Goal: Leave review/rating

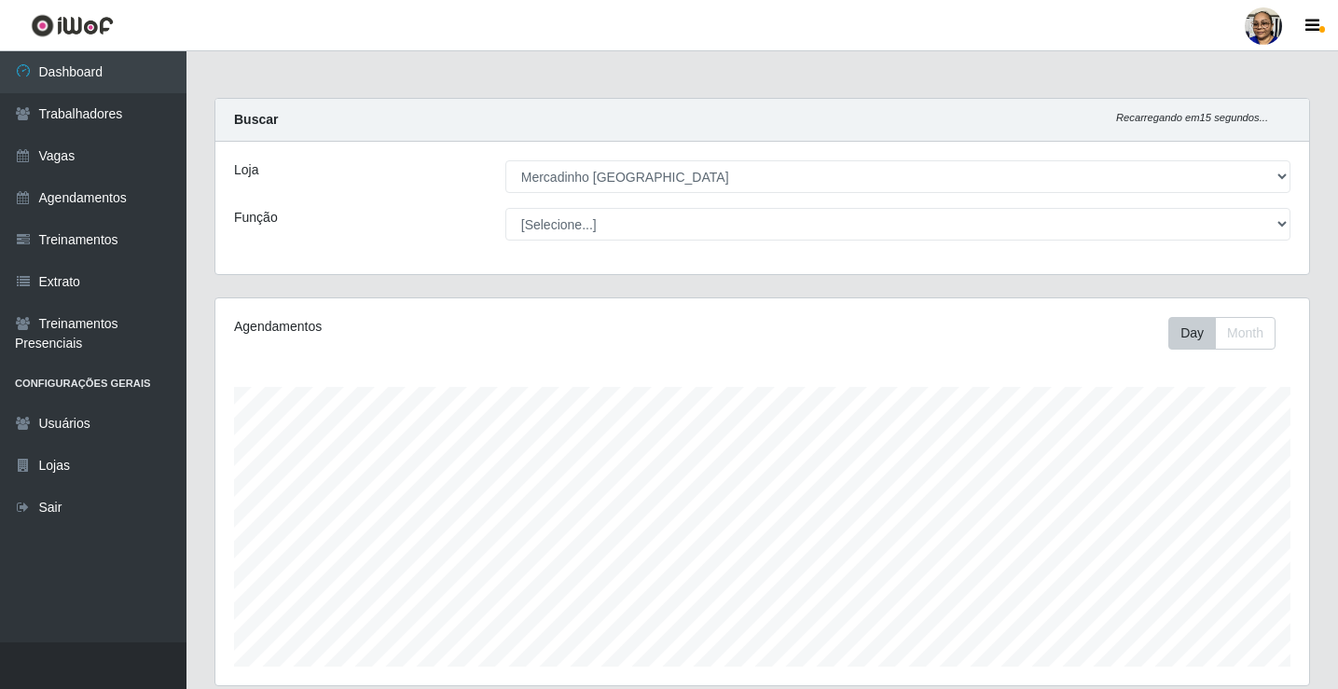
select select "345"
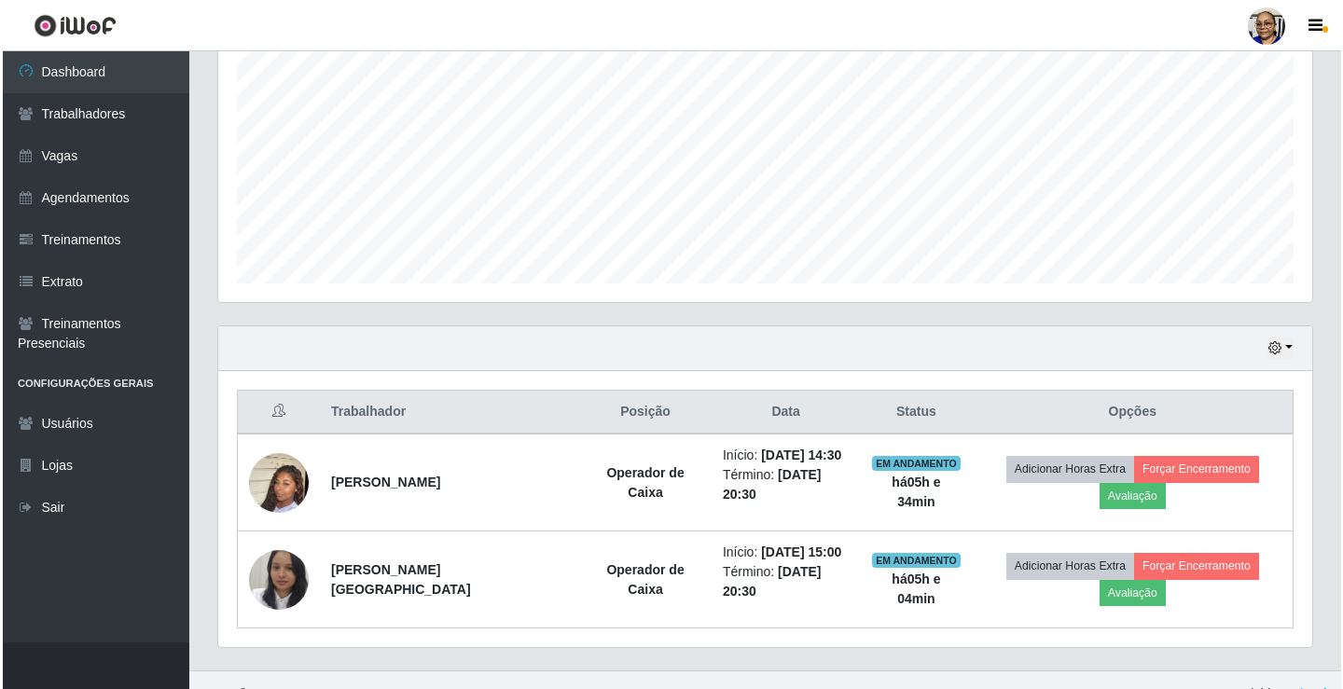
scroll to position [387, 1094]
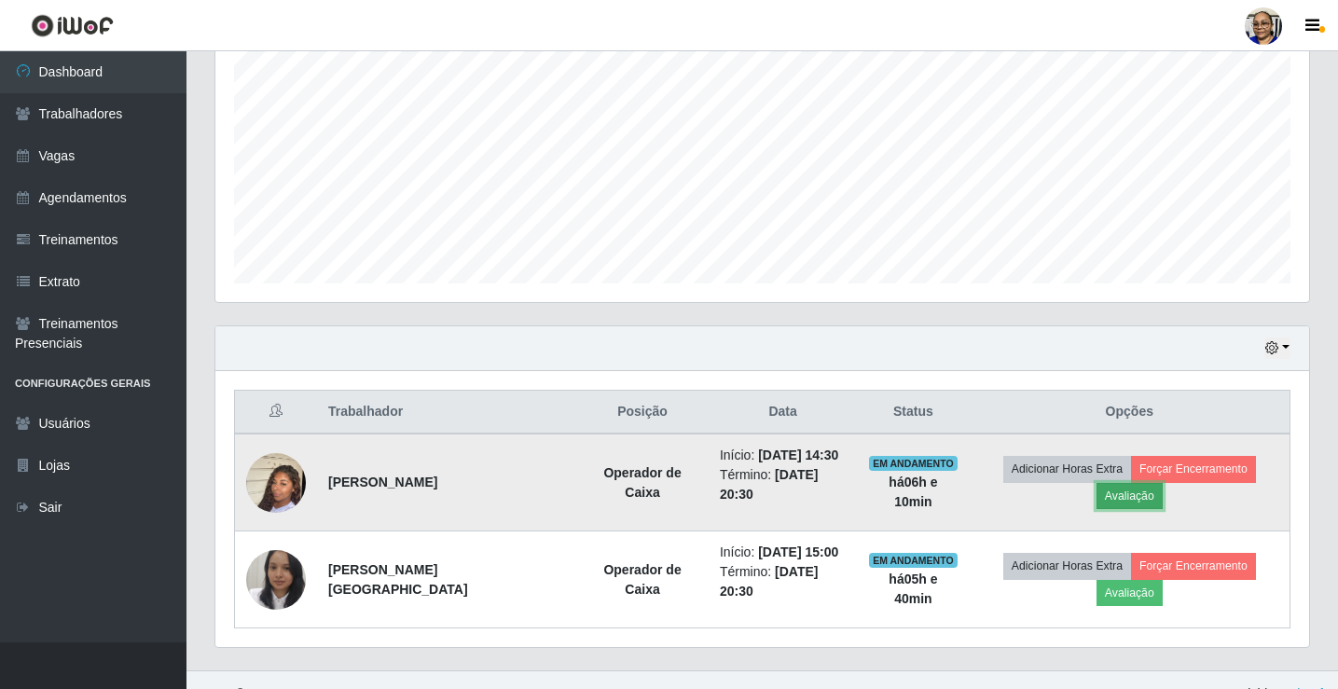
click at [1163, 483] on button "Avaliação" at bounding box center [1130, 496] width 66 height 26
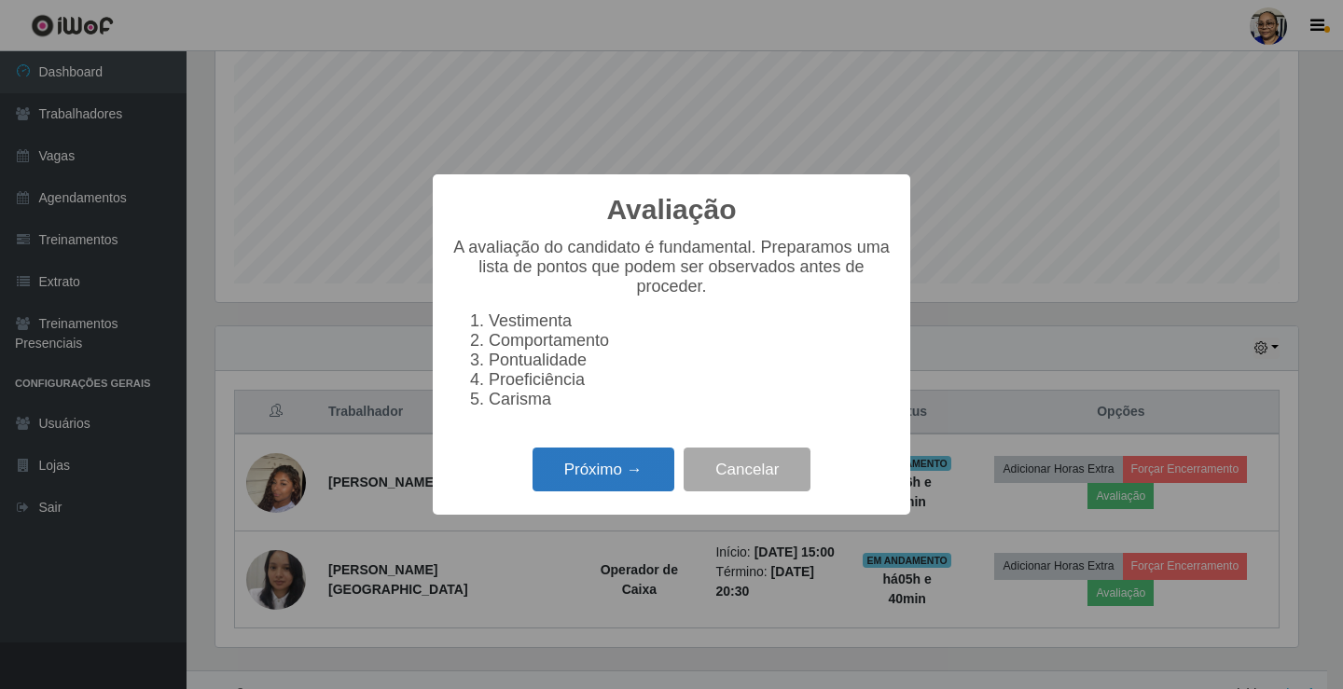
click at [635, 472] on button "Próximo →" at bounding box center [604, 470] width 142 height 44
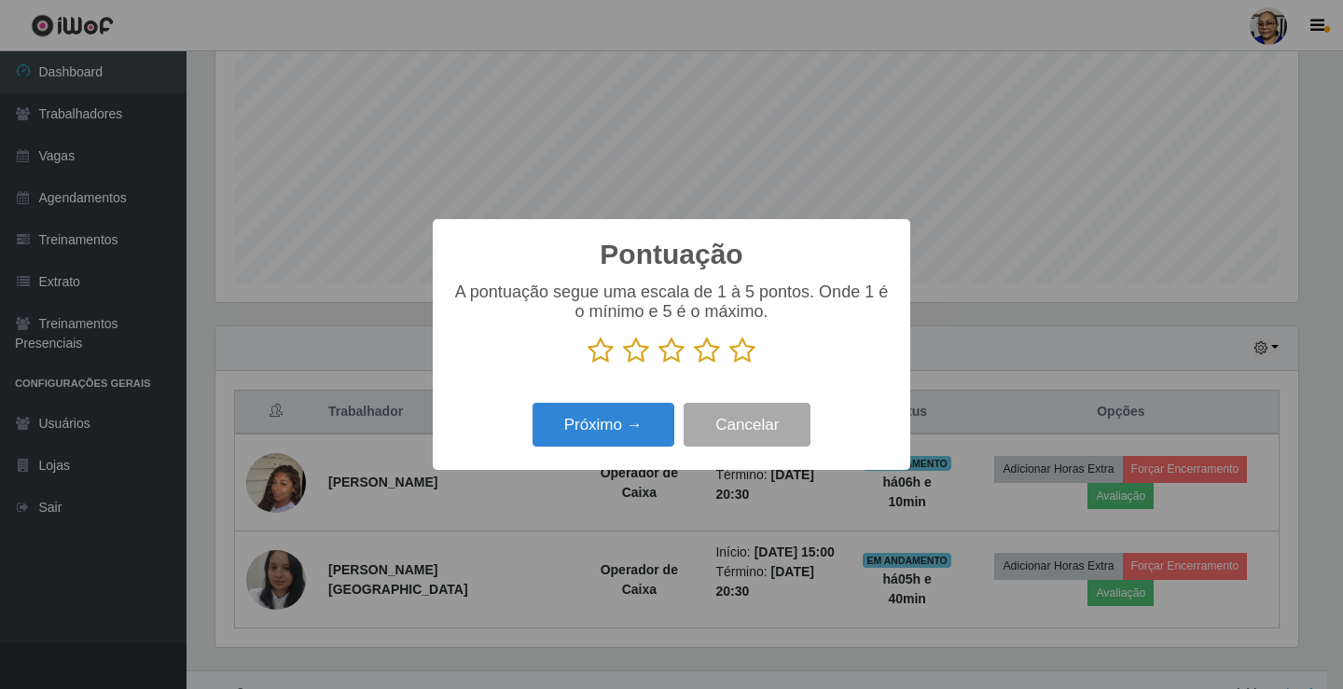
click at [742, 352] on icon at bounding box center [742, 351] width 26 height 28
click at [729, 365] on input "radio" at bounding box center [729, 365] width 0 height 0
click at [757, 524] on div "Pontuação × A pontuação segue uma escala de 1 à 5 pontos. Onde 1 é o mínimo e 5…" at bounding box center [671, 344] width 1343 height 689
click at [631, 434] on button "Próximo →" at bounding box center [604, 425] width 142 height 44
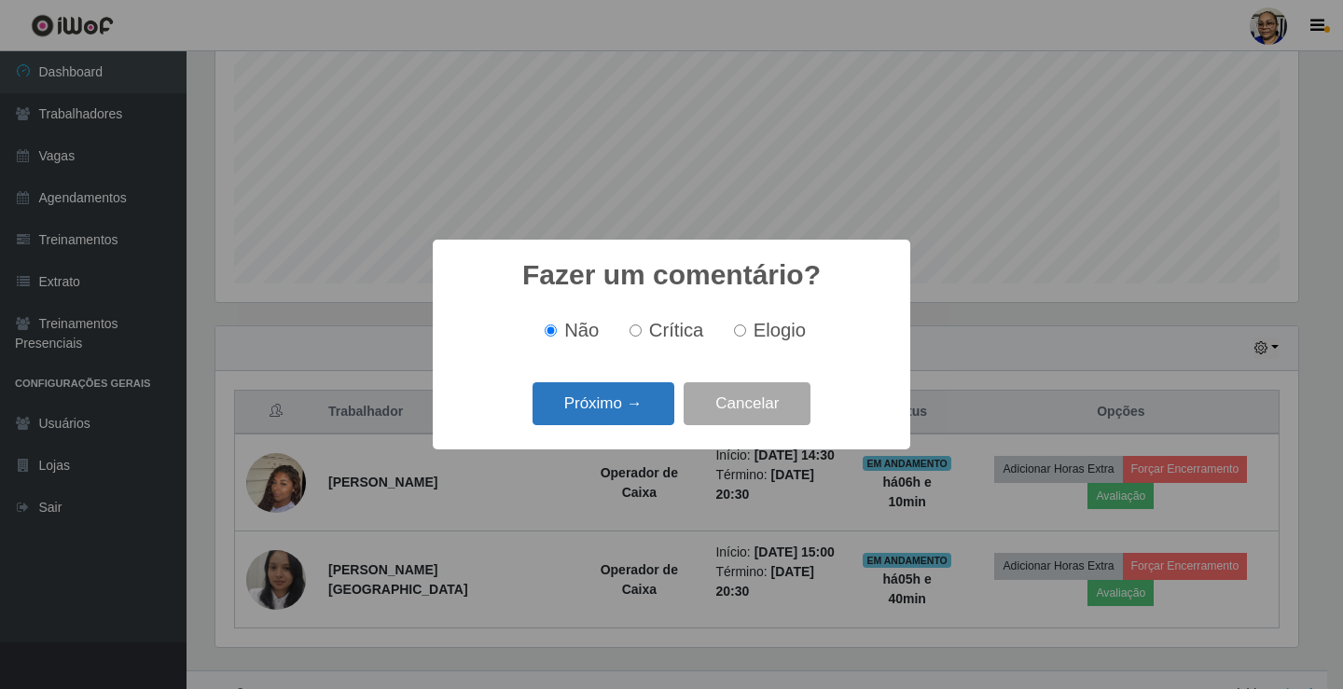
click at [643, 402] on button "Próximo →" at bounding box center [604, 404] width 142 height 44
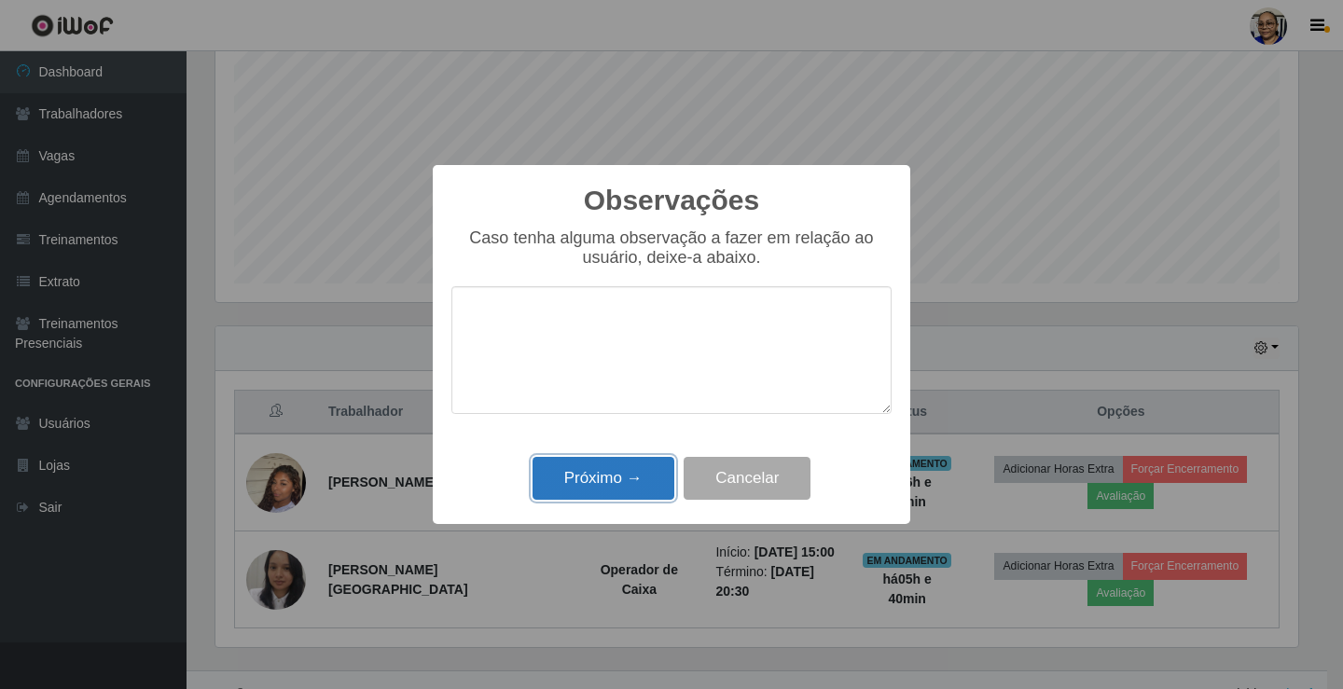
click at [636, 473] on button "Próximo →" at bounding box center [604, 479] width 142 height 44
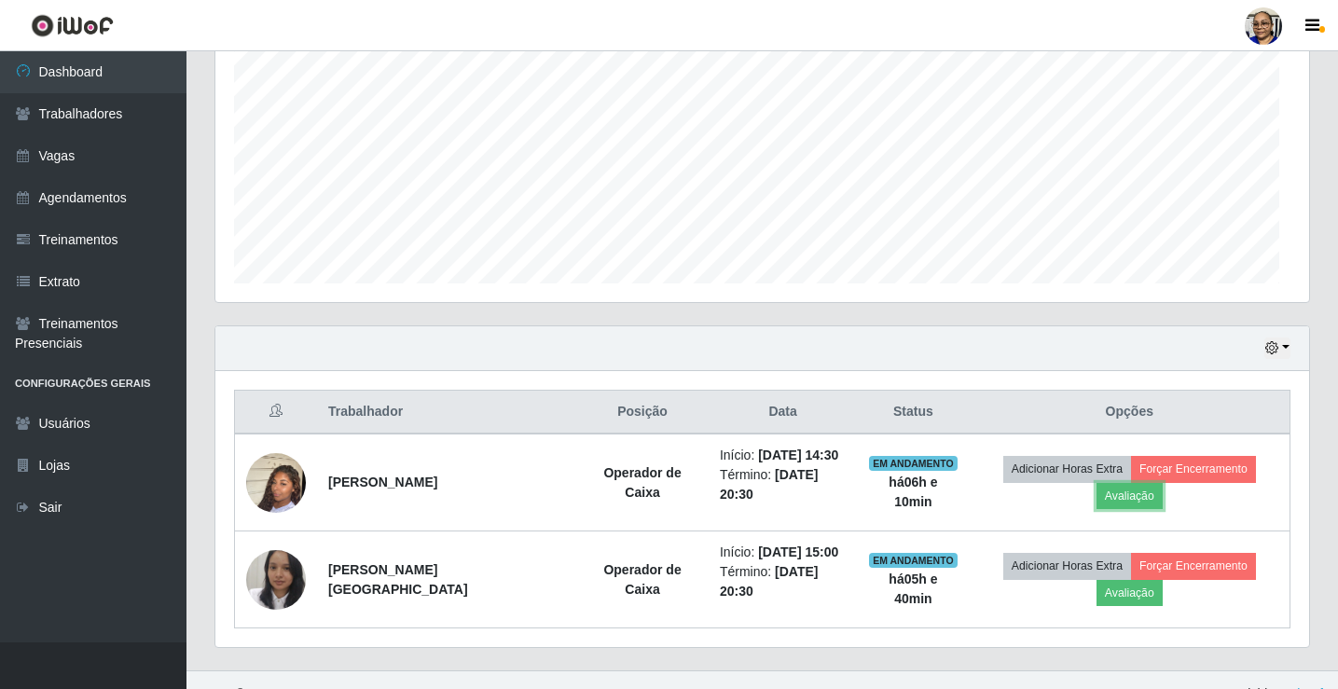
scroll to position [387, 1094]
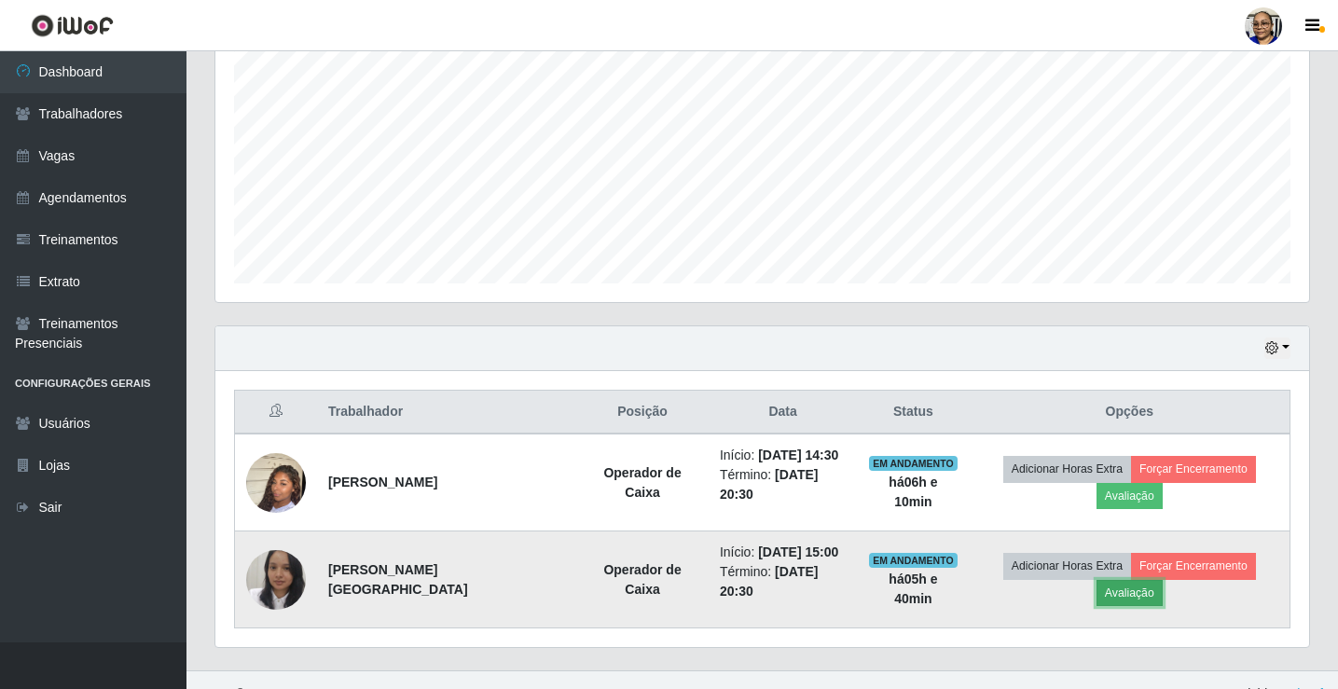
click at [1163, 580] on button "Avaliação" at bounding box center [1130, 593] width 66 height 26
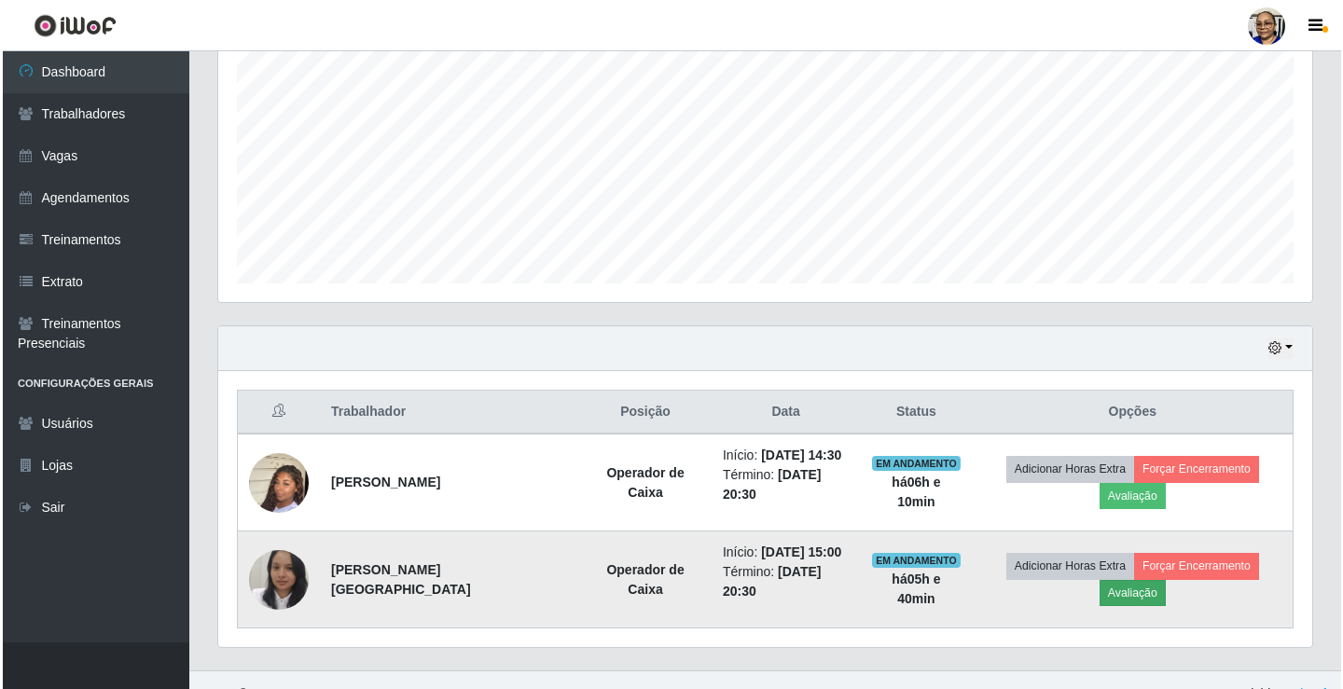
scroll to position [387, 1083]
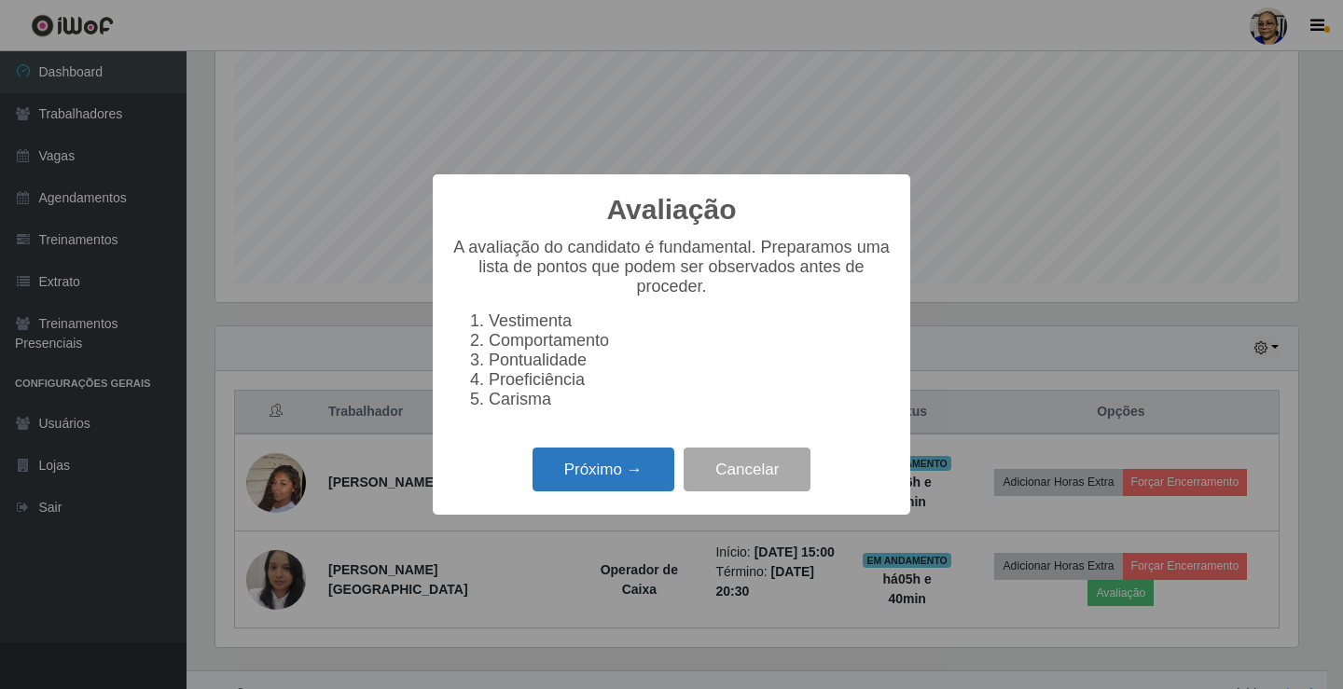
click at [602, 469] on button "Próximo →" at bounding box center [604, 470] width 142 height 44
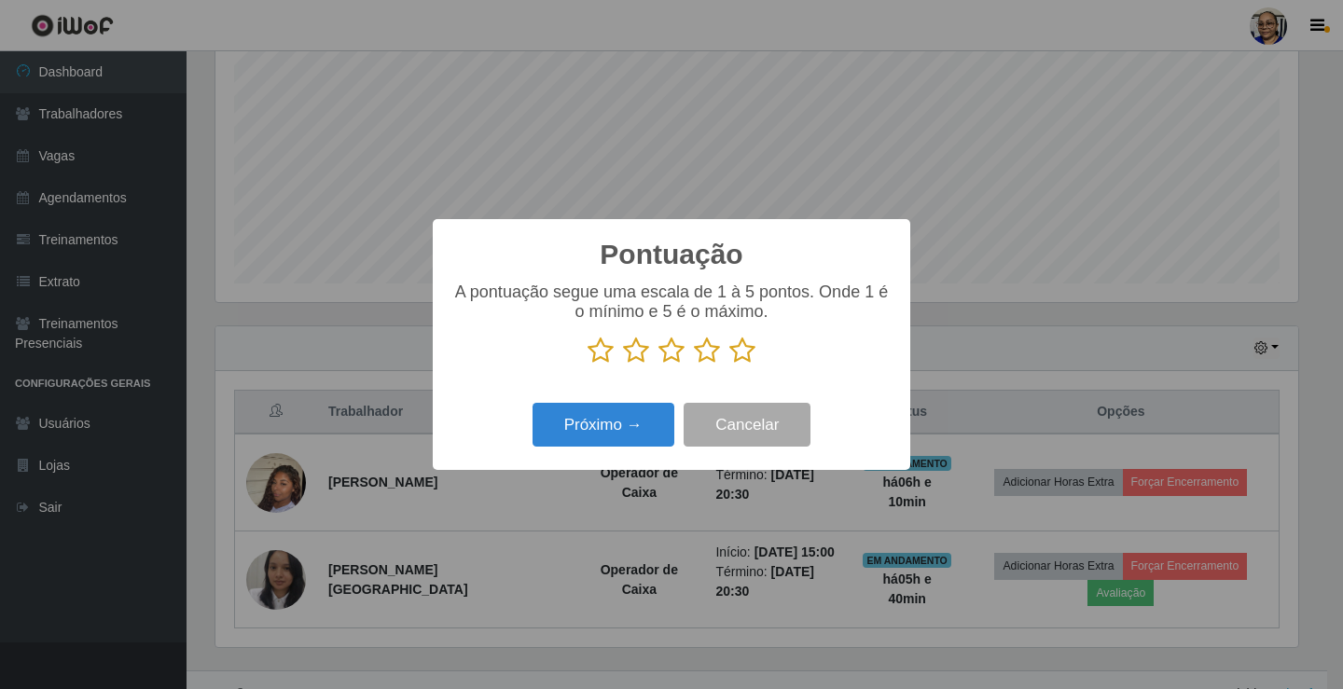
click at [736, 352] on icon at bounding box center [742, 351] width 26 height 28
click at [729, 365] on input "radio" at bounding box center [729, 365] width 0 height 0
click at [639, 420] on button "Próximo →" at bounding box center [604, 425] width 142 height 44
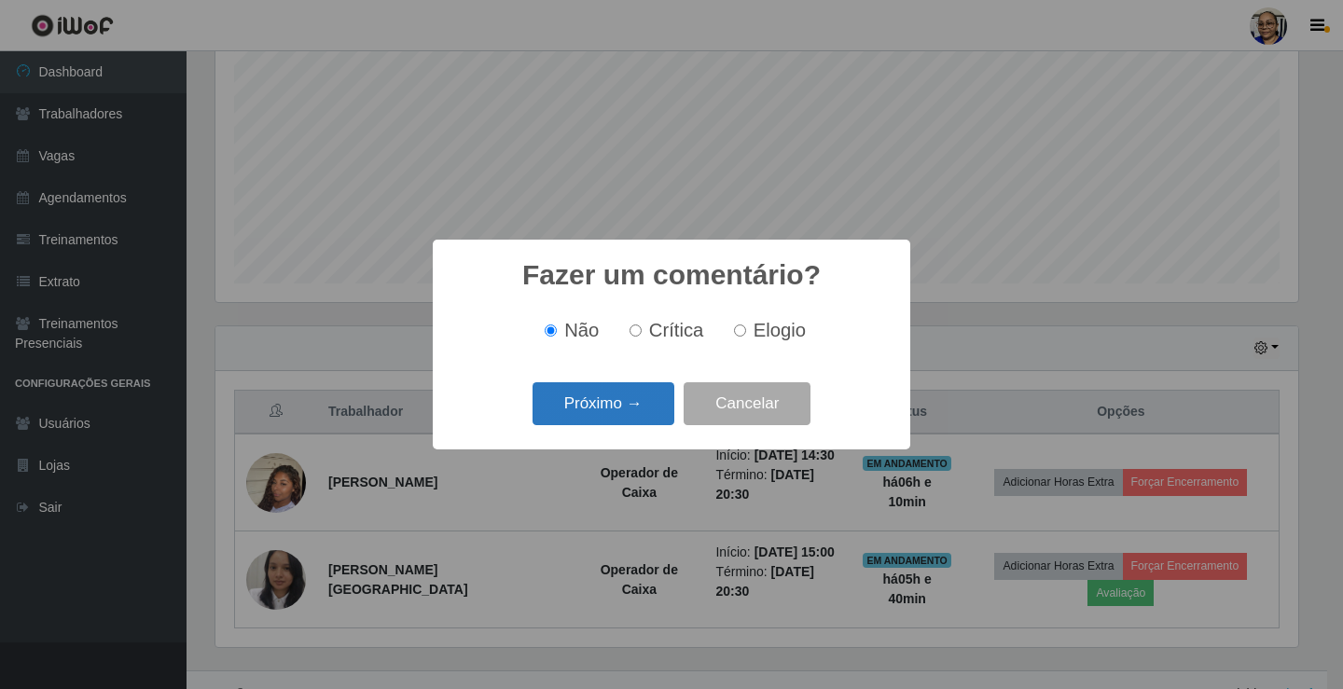
click at [638, 421] on button "Próximo →" at bounding box center [604, 404] width 142 height 44
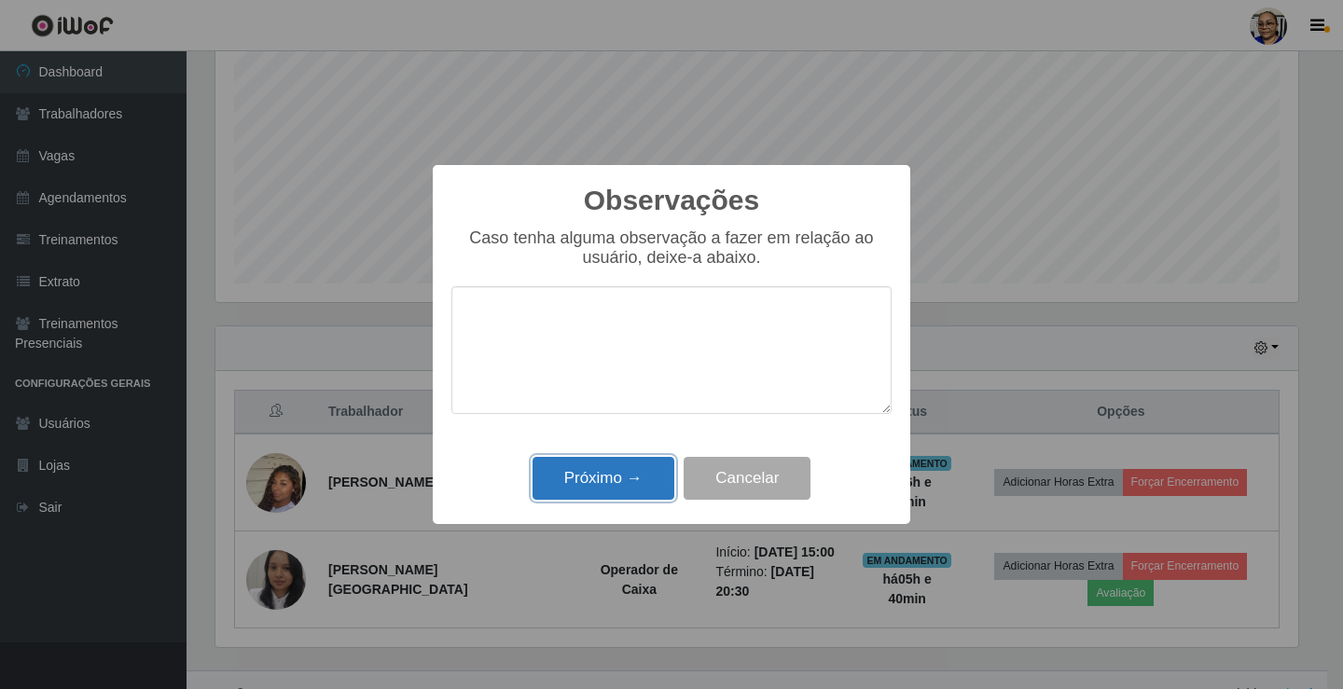
click at [629, 484] on button "Próximo →" at bounding box center [604, 479] width 142 height 44
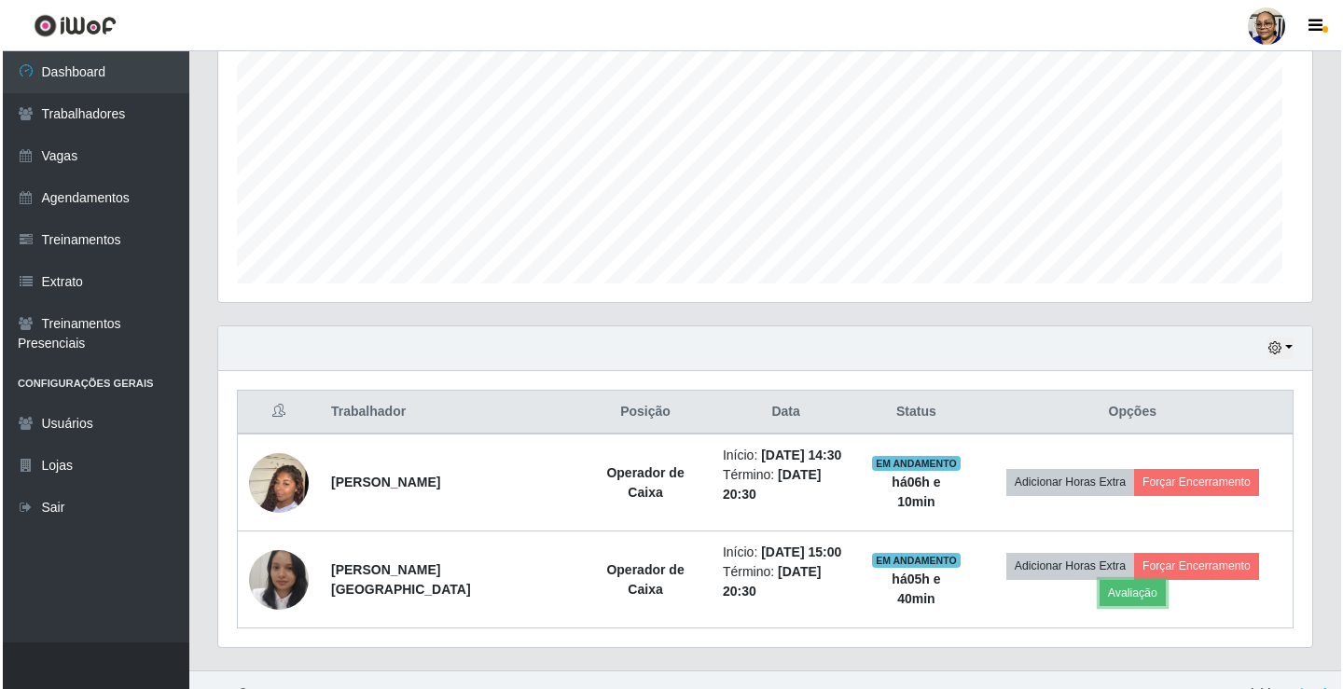
scroll to position [387, 1094]
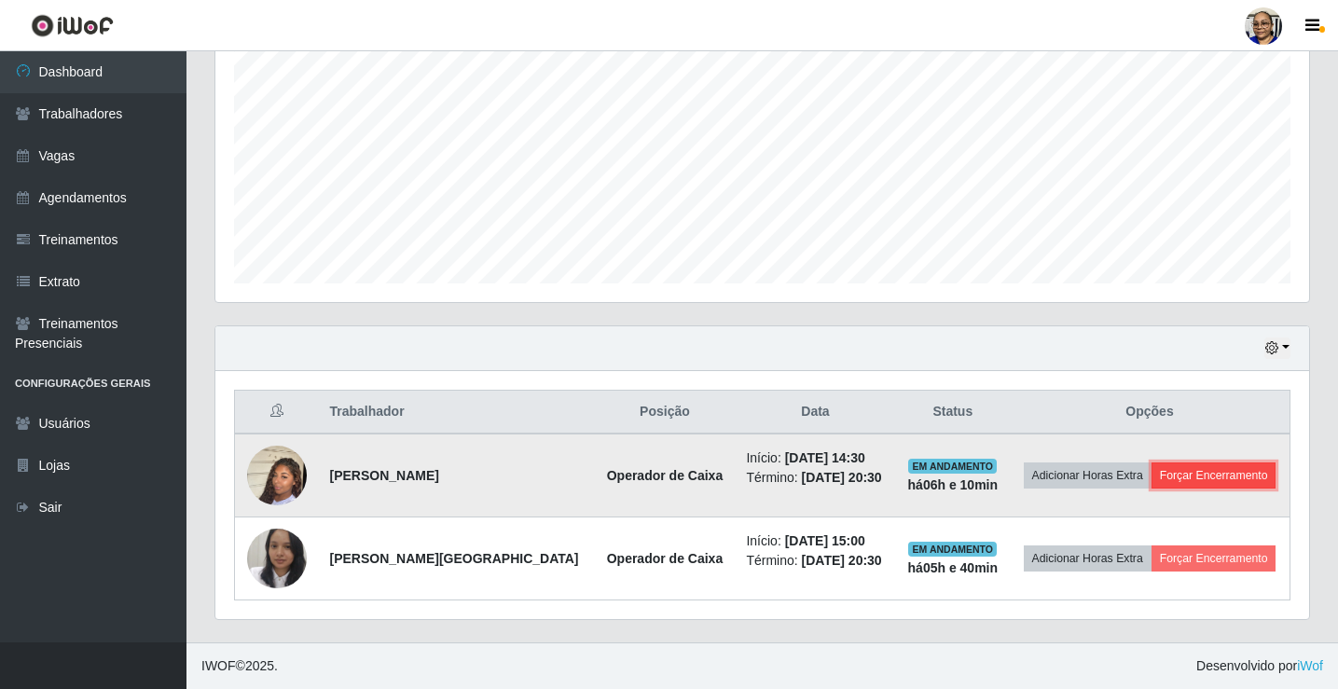
click at [1201, 471] on button "Forçar Encerramento" at bounding box center [1214, 476] width 125 height 26
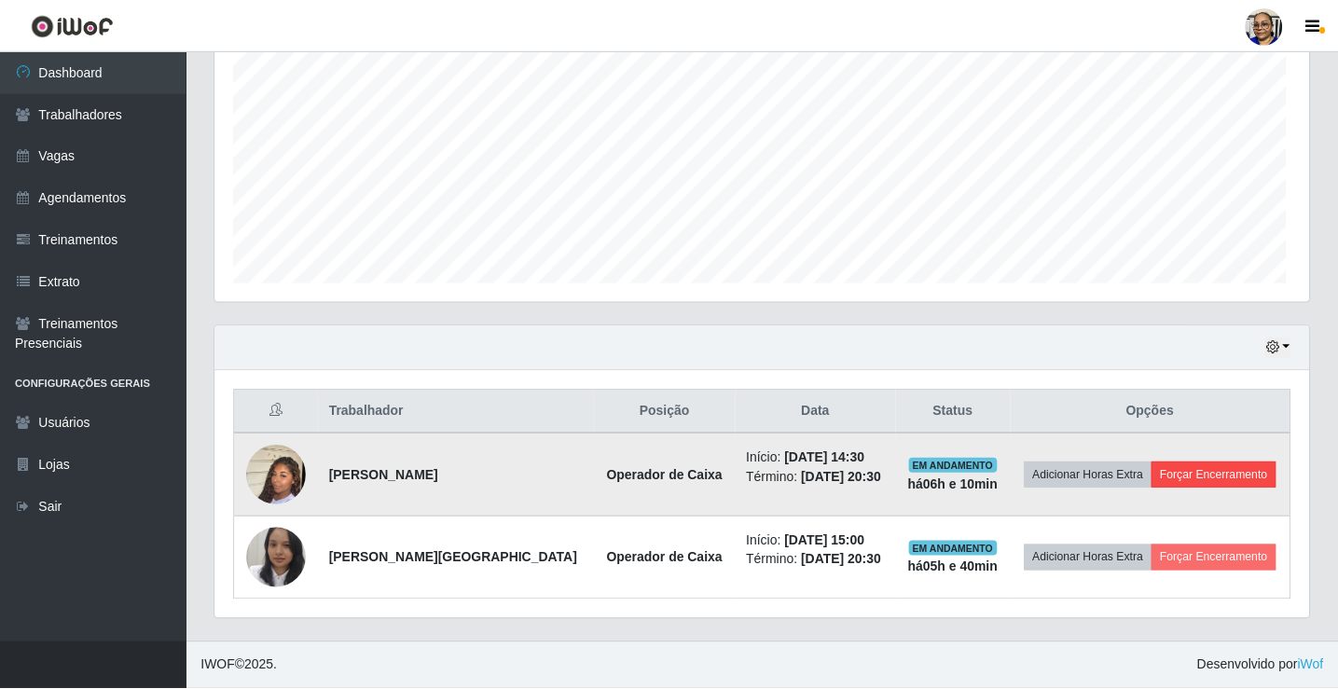
scroll to position [387, 1083]
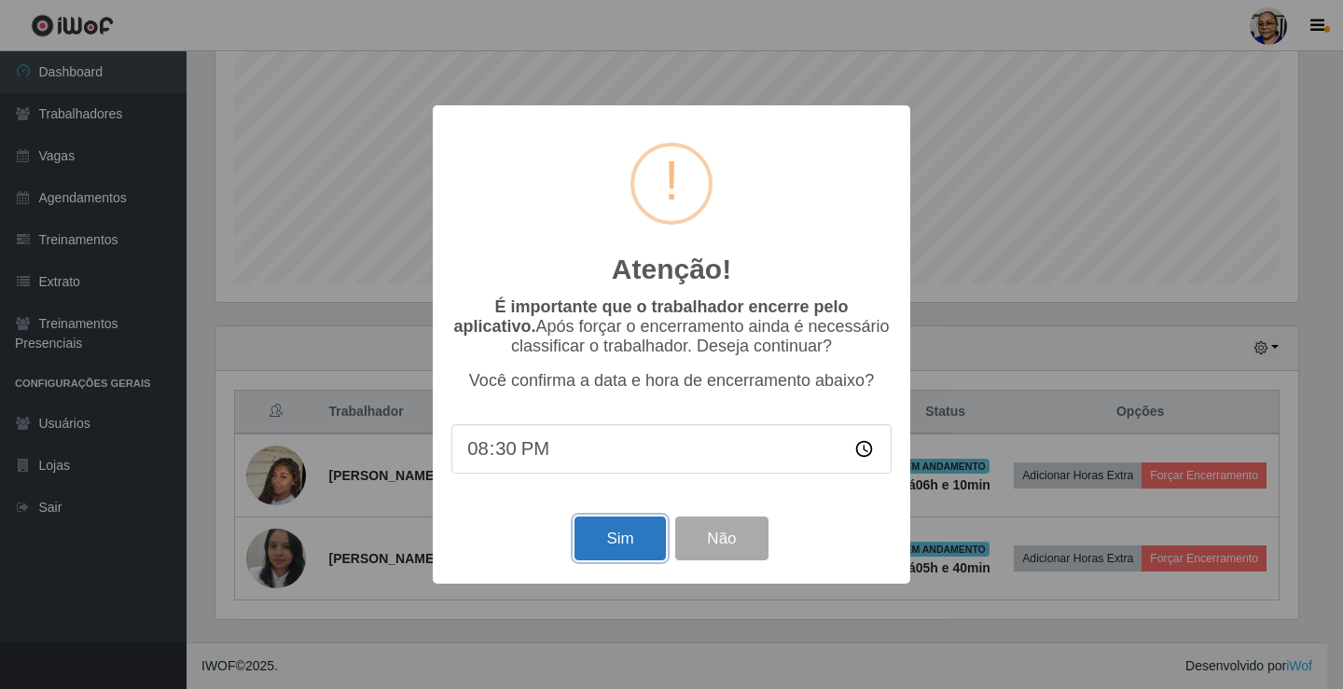
click at [638, 534] on button "Sim" at bounding box center [620, 539] width 90 height 44
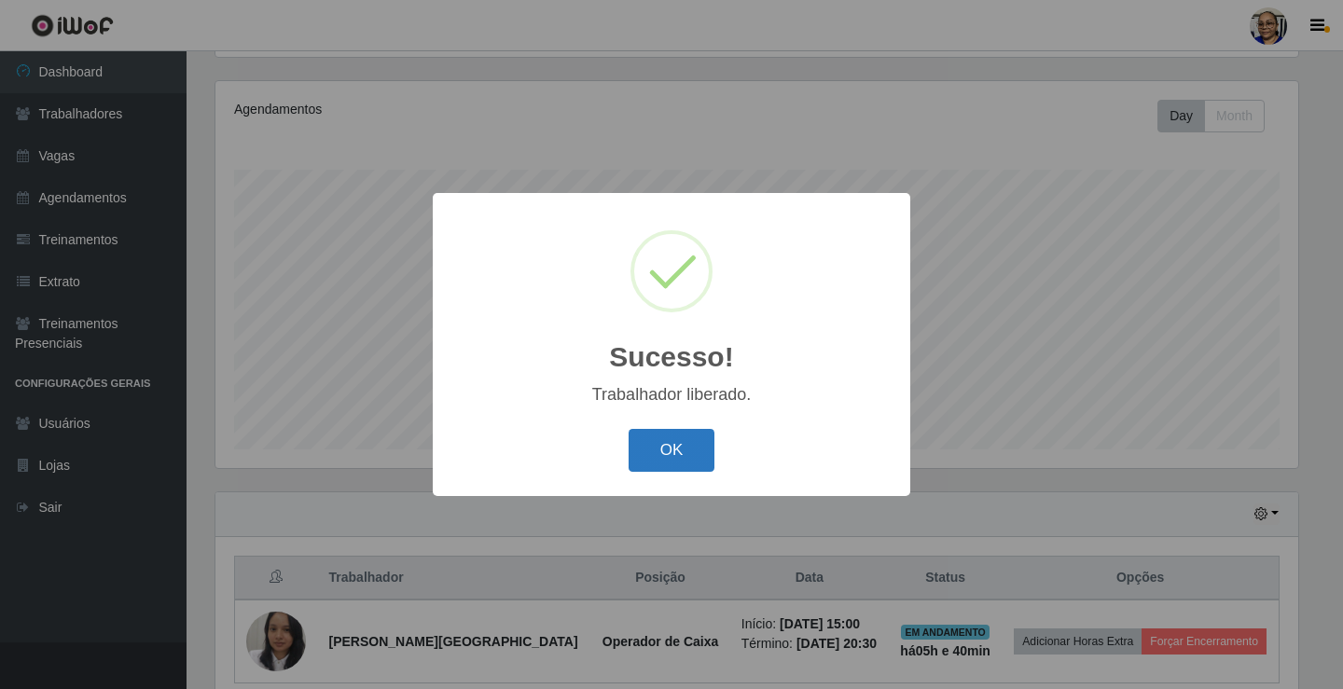
click at [686, 446] on button "OK" at bounding box center [672, 451] width 87 height 44
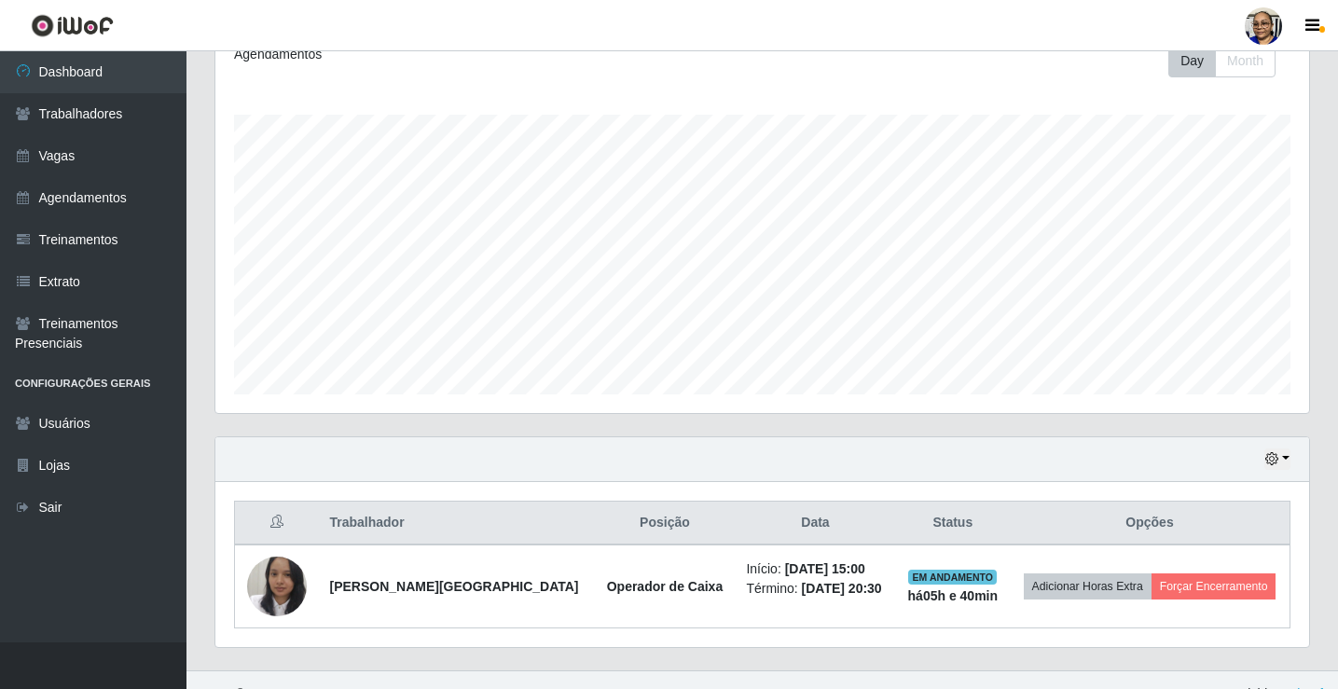
scroll to position [300, 0]
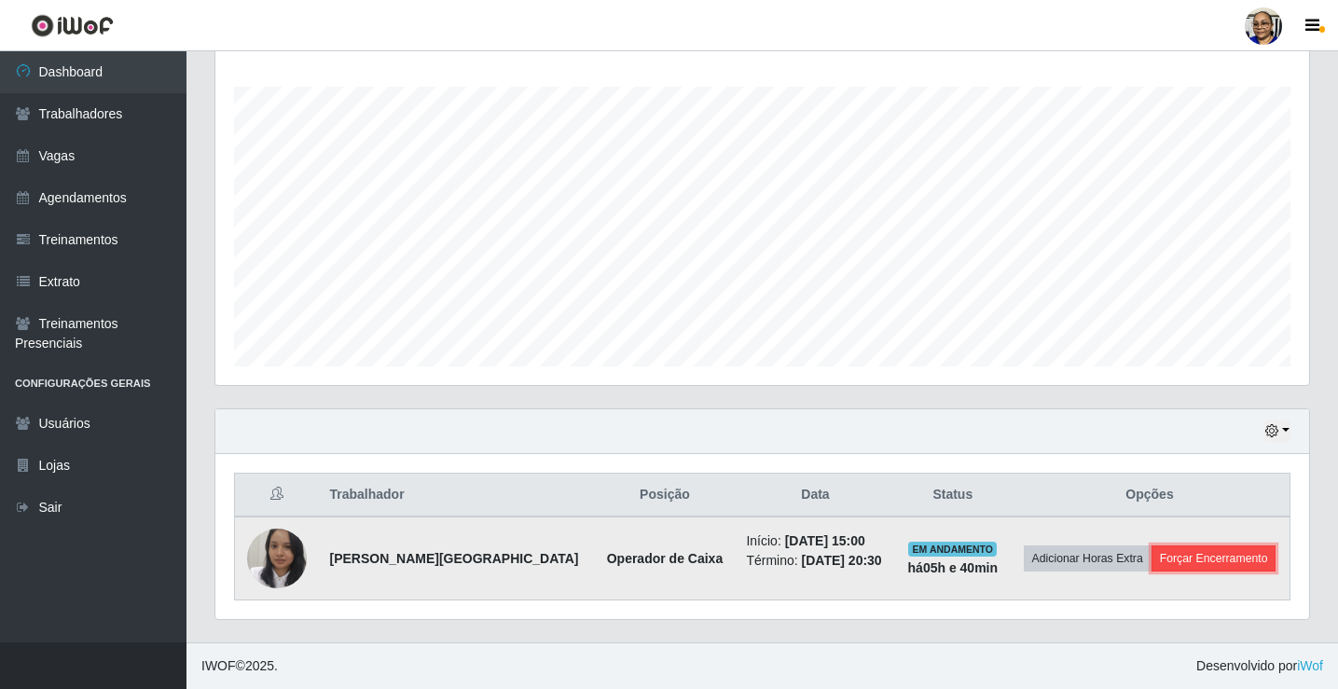
click at [1243, 558] on button "Forçar Encerramento" at bounding box center [1214, 559] width 125 height 26
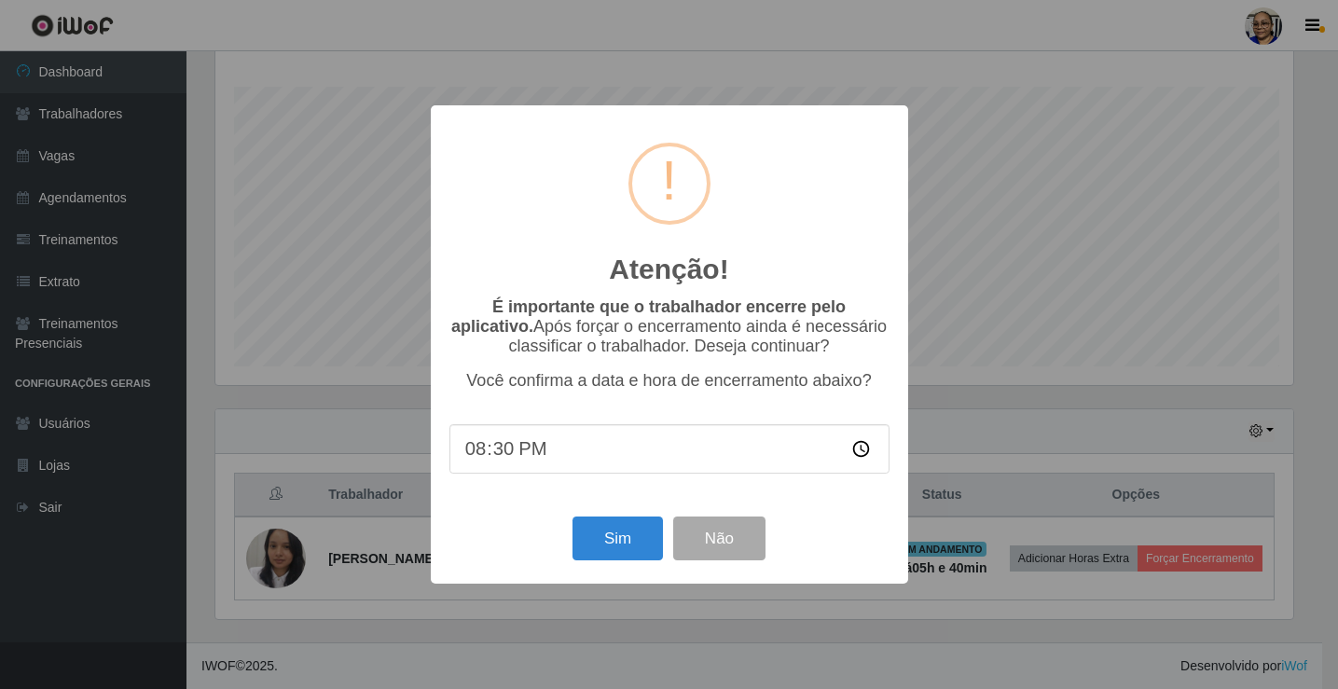
scroll to position [387, 1083]
click at [628, 544] on button "Sim" at bounding box center [620, 539] width 90 height 44
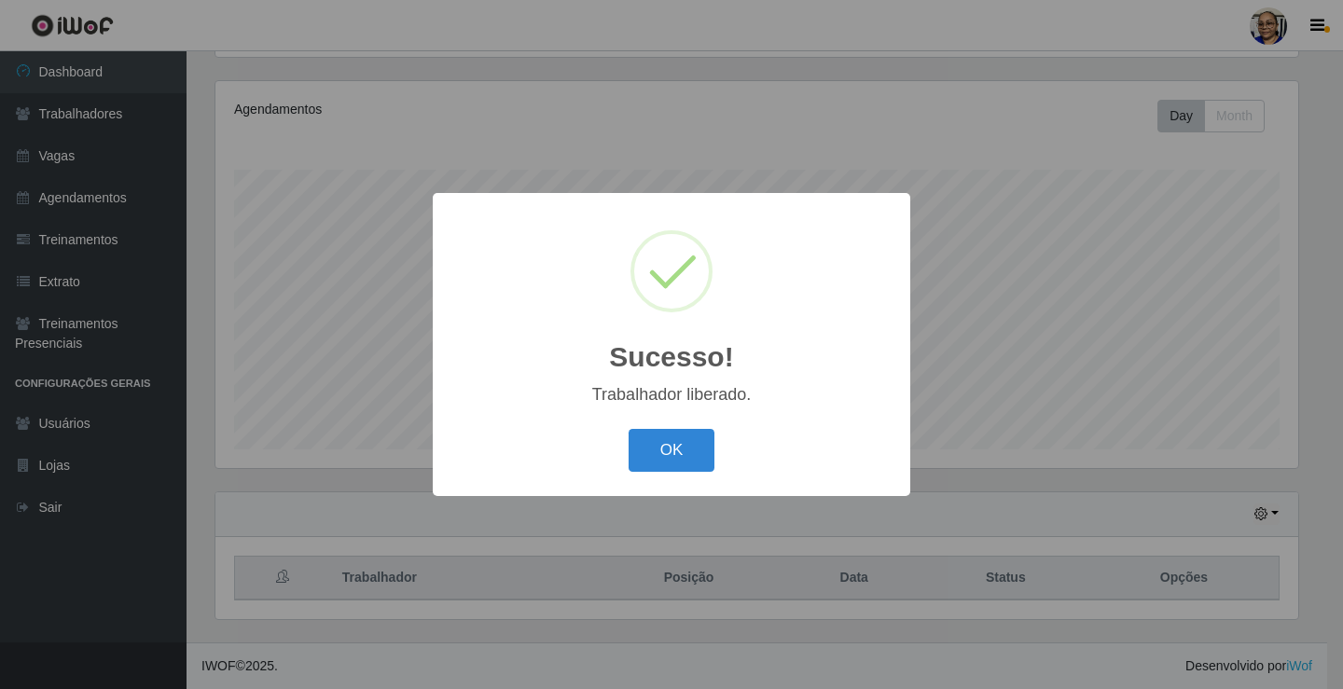
click at [678, 452] on button "OK" at bounding box center [672, 451] width 87 height 44
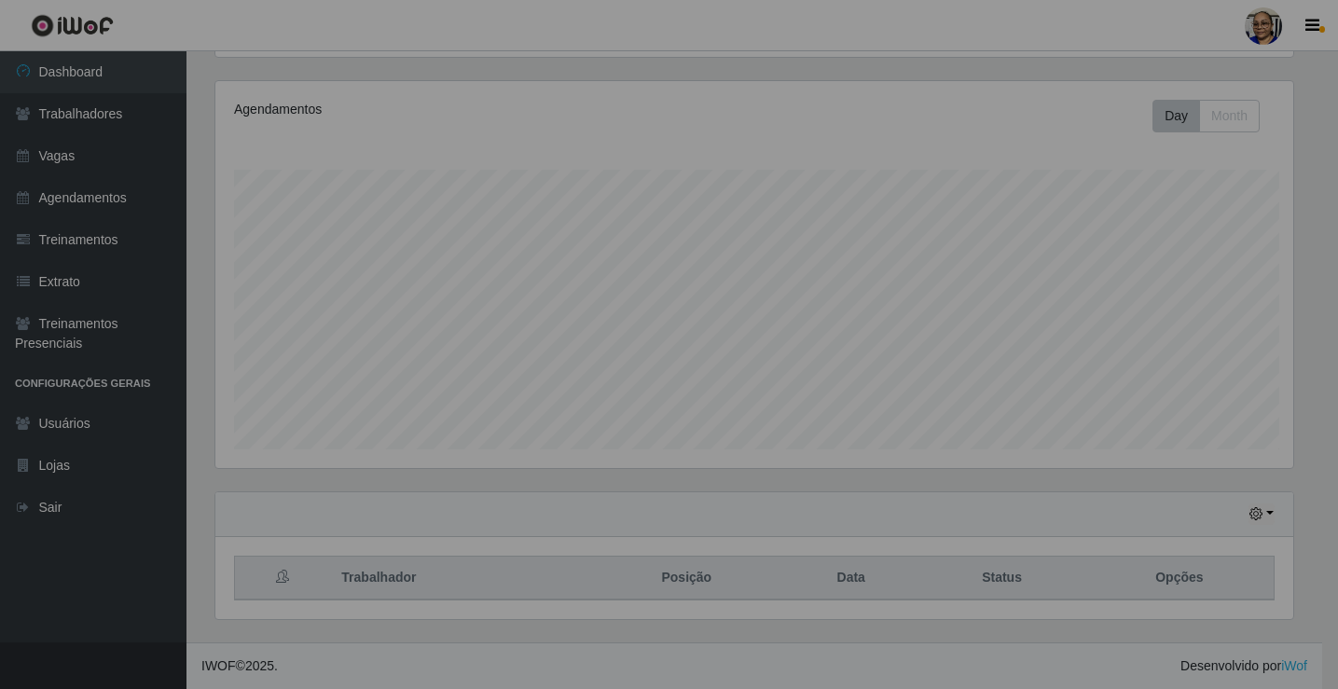
scroll to position [0, 0]
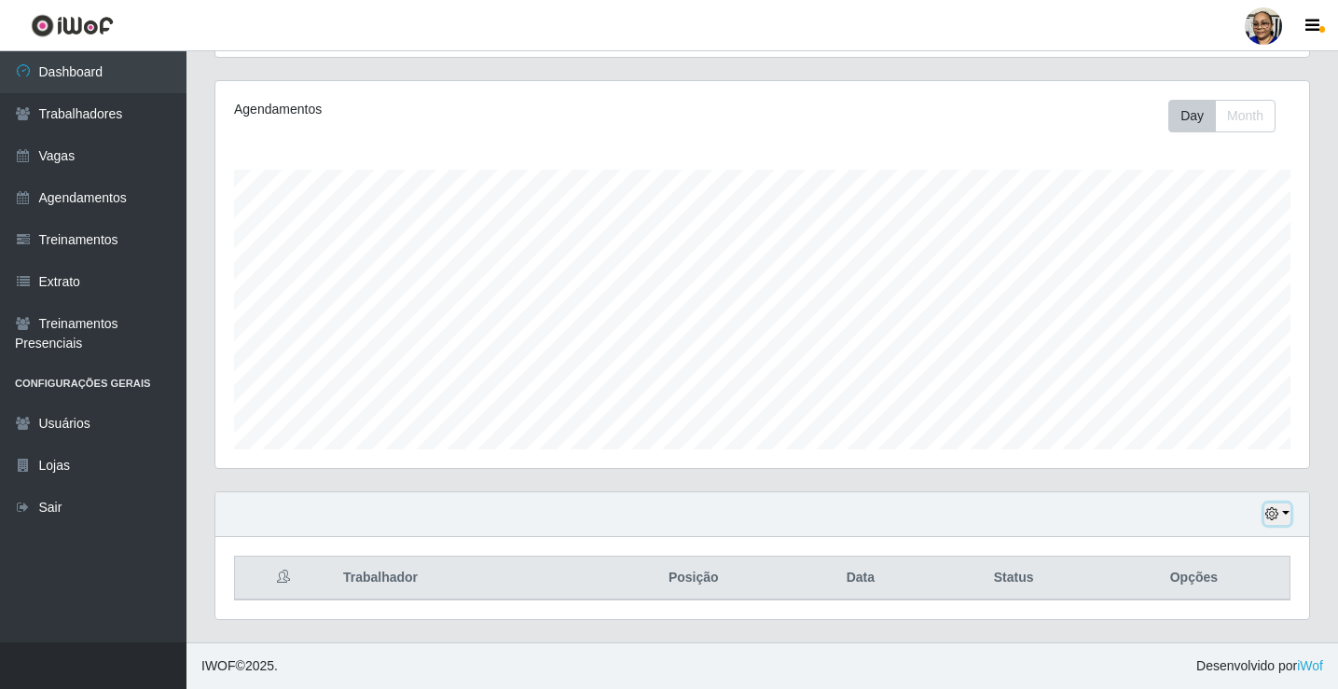
click at [1284, 512] on button "button" at bounding box center [1278, 514] width 26 height 21
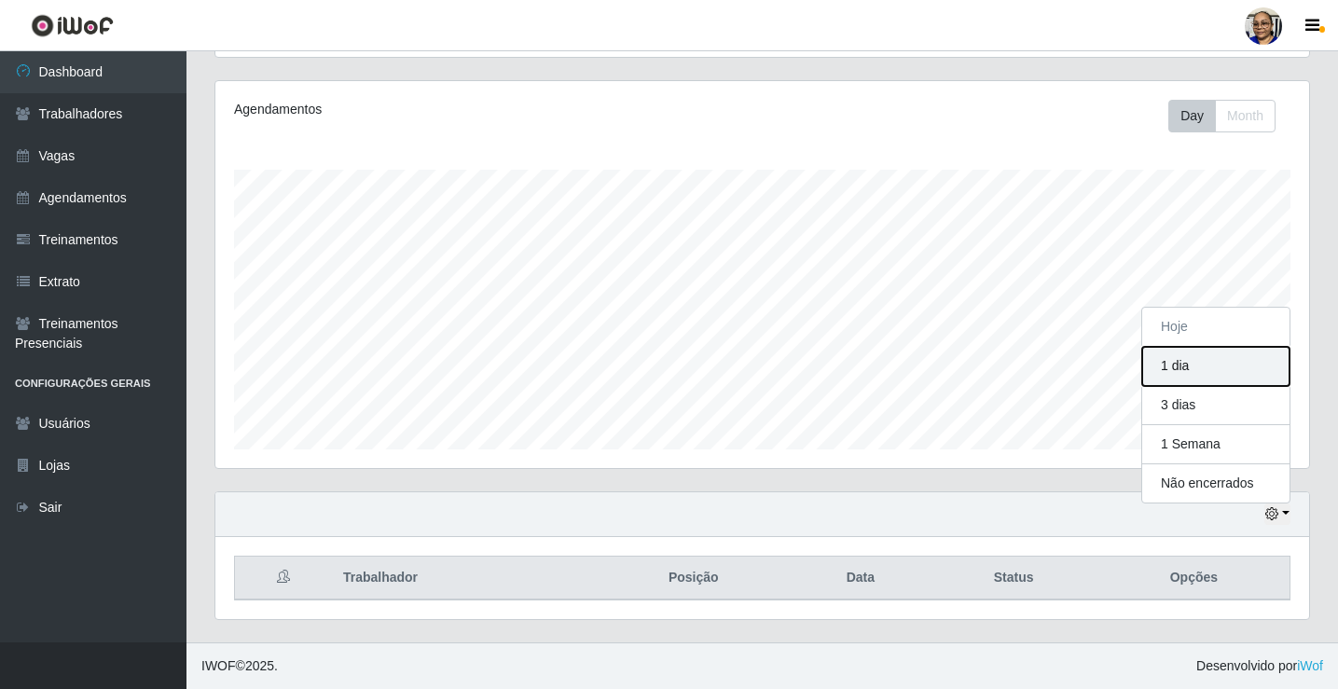
click at [1210, 374] on button "1 dia" at bounding box center [1216, 366] width 147 height 39
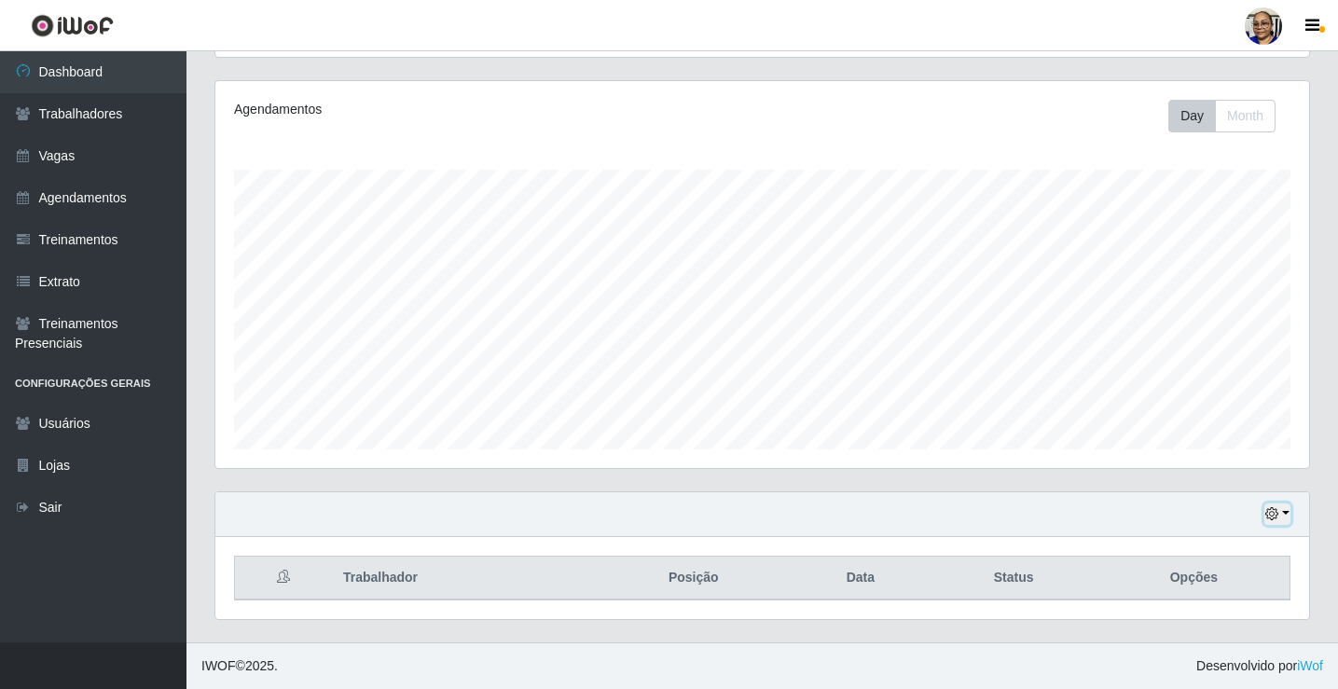
click at [1286, 514] on button "button" at bounding box center [1278, 514] width 26 height 21
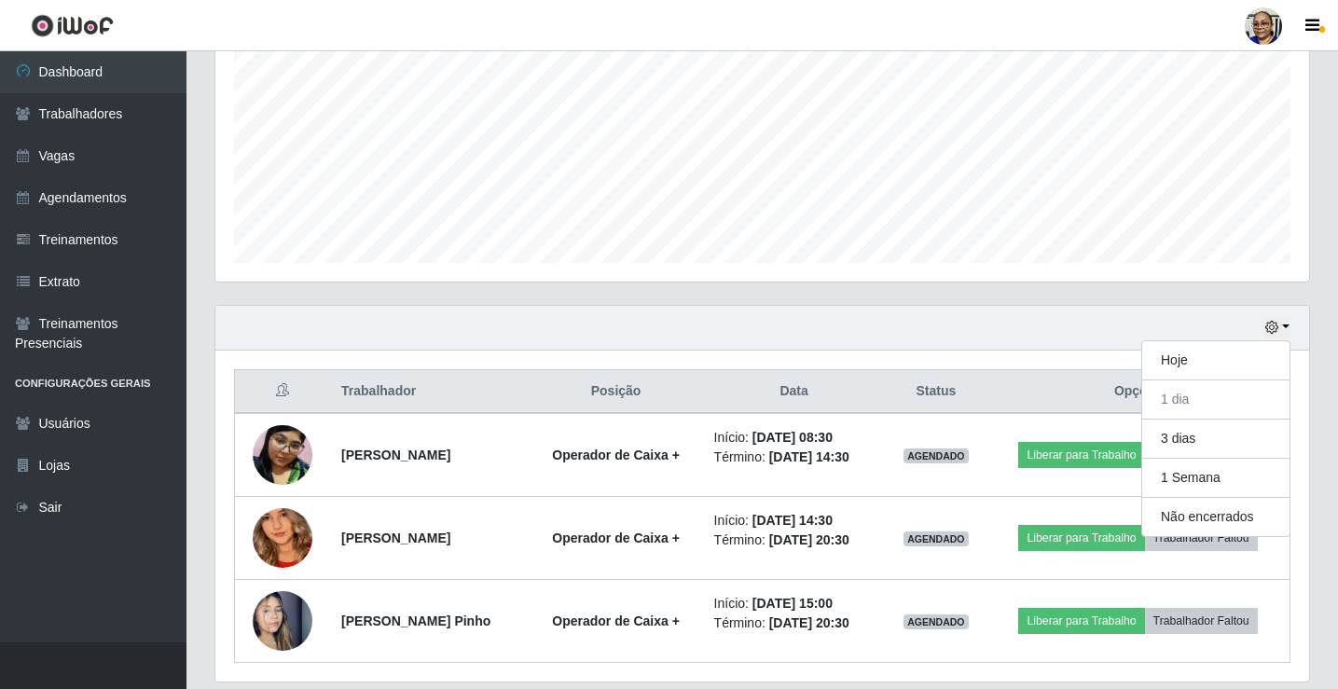
click at [1307, 468] on div "Trabalhador Posição Data Status Opções [PERSON_NAME] Operador de Caixa + Início…" at bounding box center [762, 516] width 1094 height 331
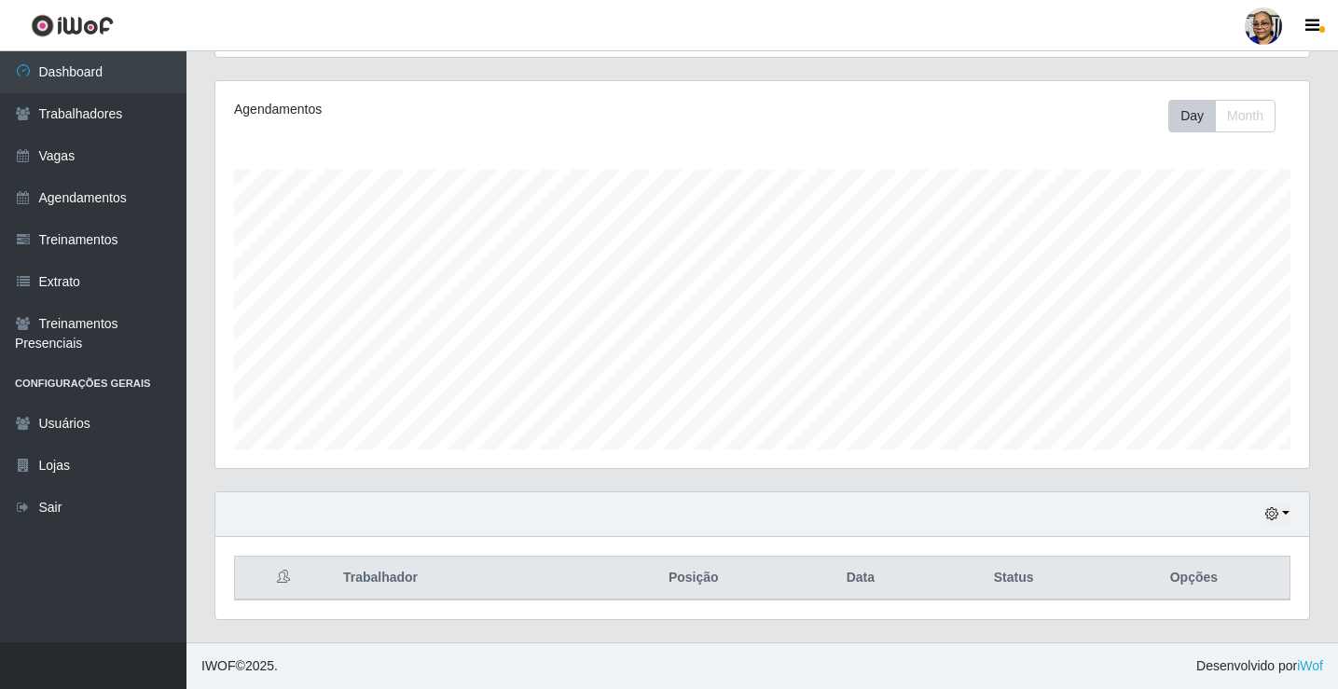
scroll to position [217, 0]
click at [70, 507] on link "Sair" at bounding box center [93, 508] width 187 height 42
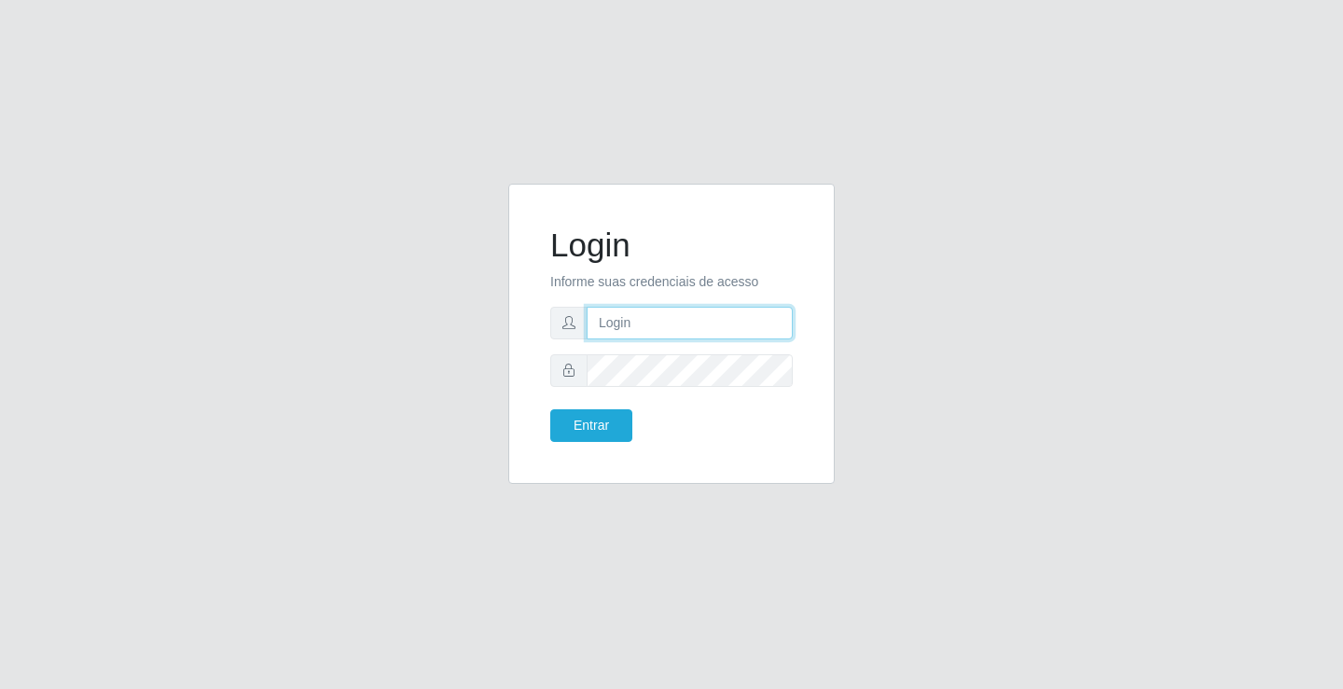
type input "[EMAIL_ADDRESS][DOMAIN_NAME]"
